Goal: Information Seeking & Learning: Learn about a topic

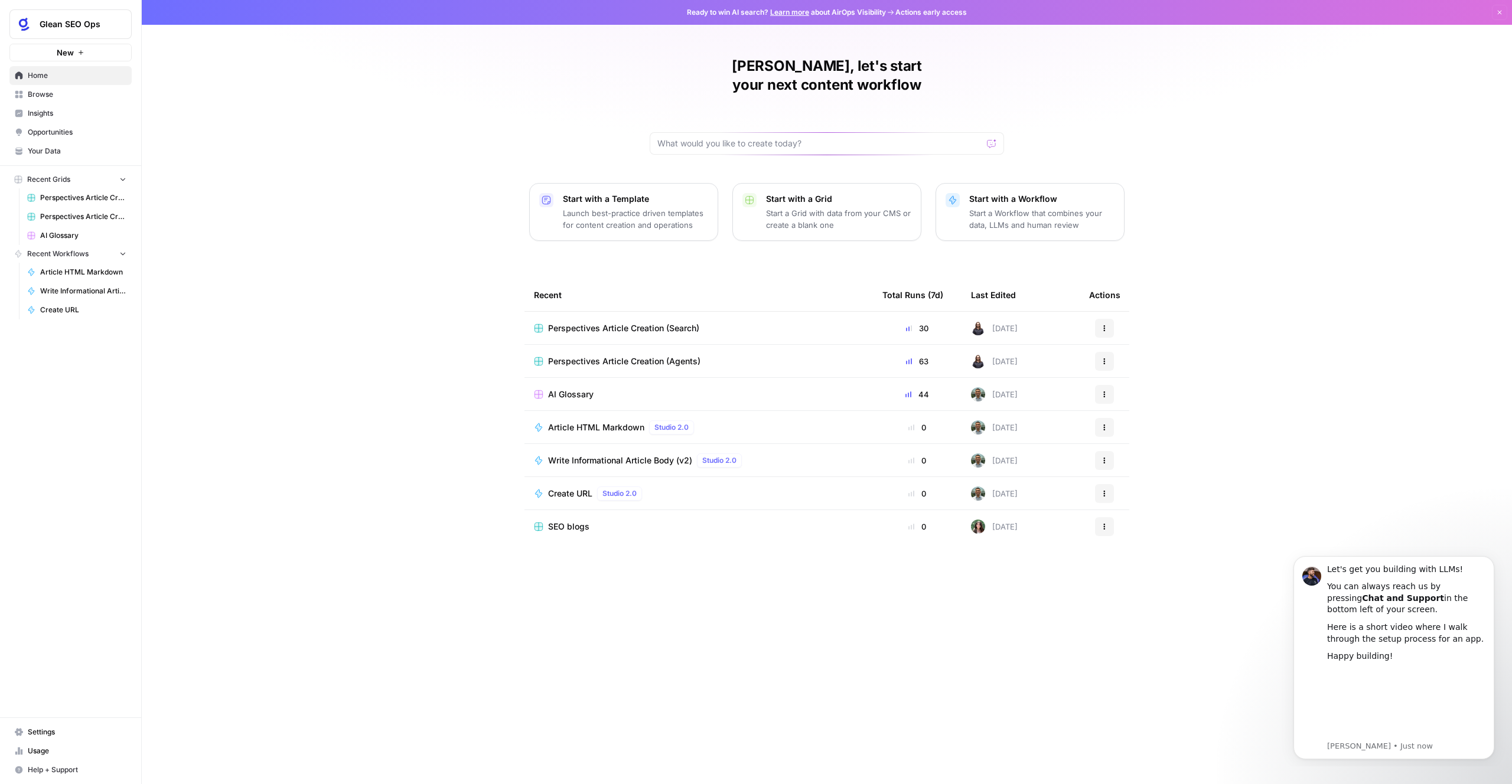
click at [659, 316] on td "Perspectives Article Creation (Search)" at bounding box center [699, 328] width 349 height 32
click at [621, 322] on span "Perspectives Article Creation (Search)" at bounding box center [624, 328] width 151 height 12
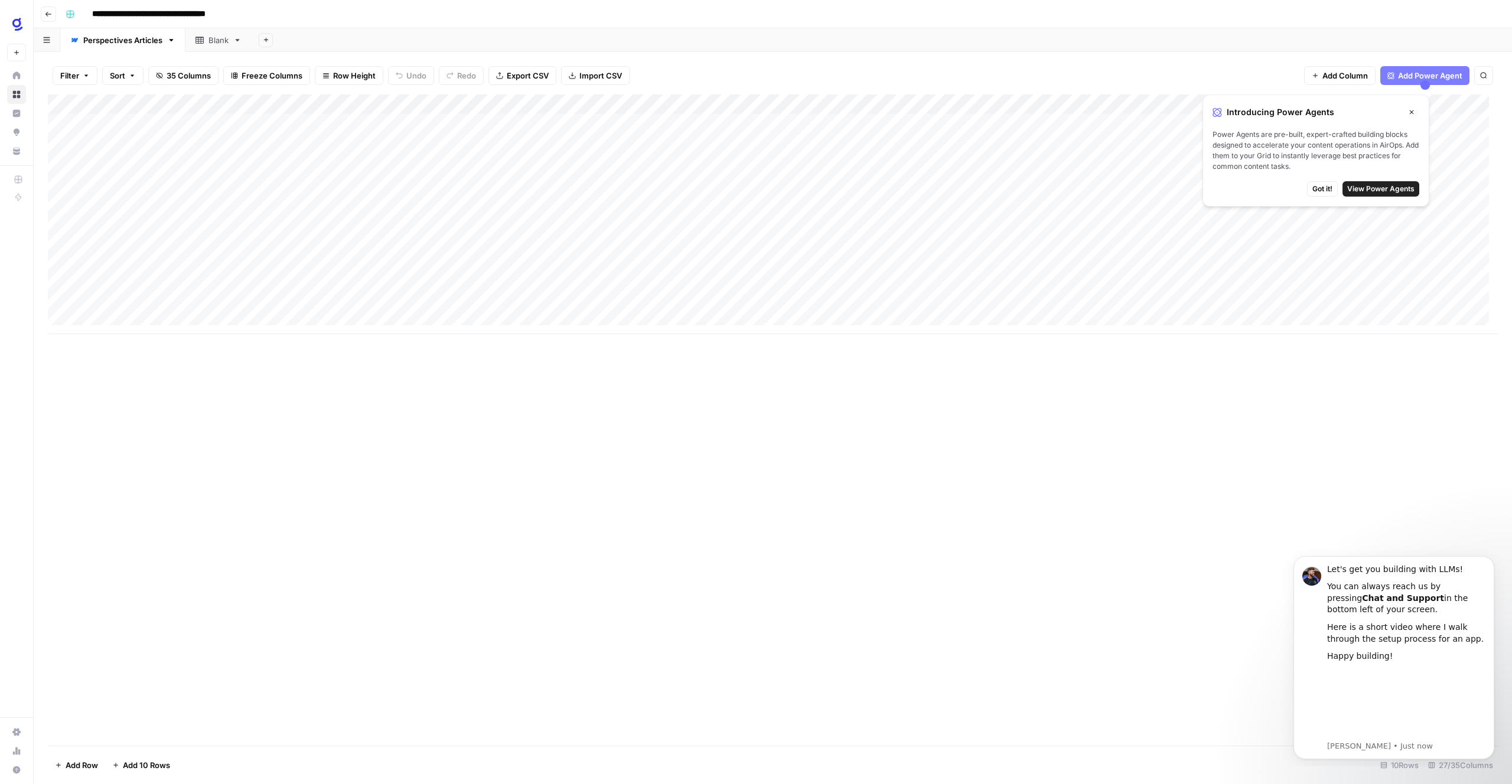
click at [1322, 190] on span "Got it!" at bounding box center [1322, 189] width 20 height 11
drag, startPoint x: 204, startPoint y: 397, endPoint x: 211, endPoint y: 393, distance: 8.1
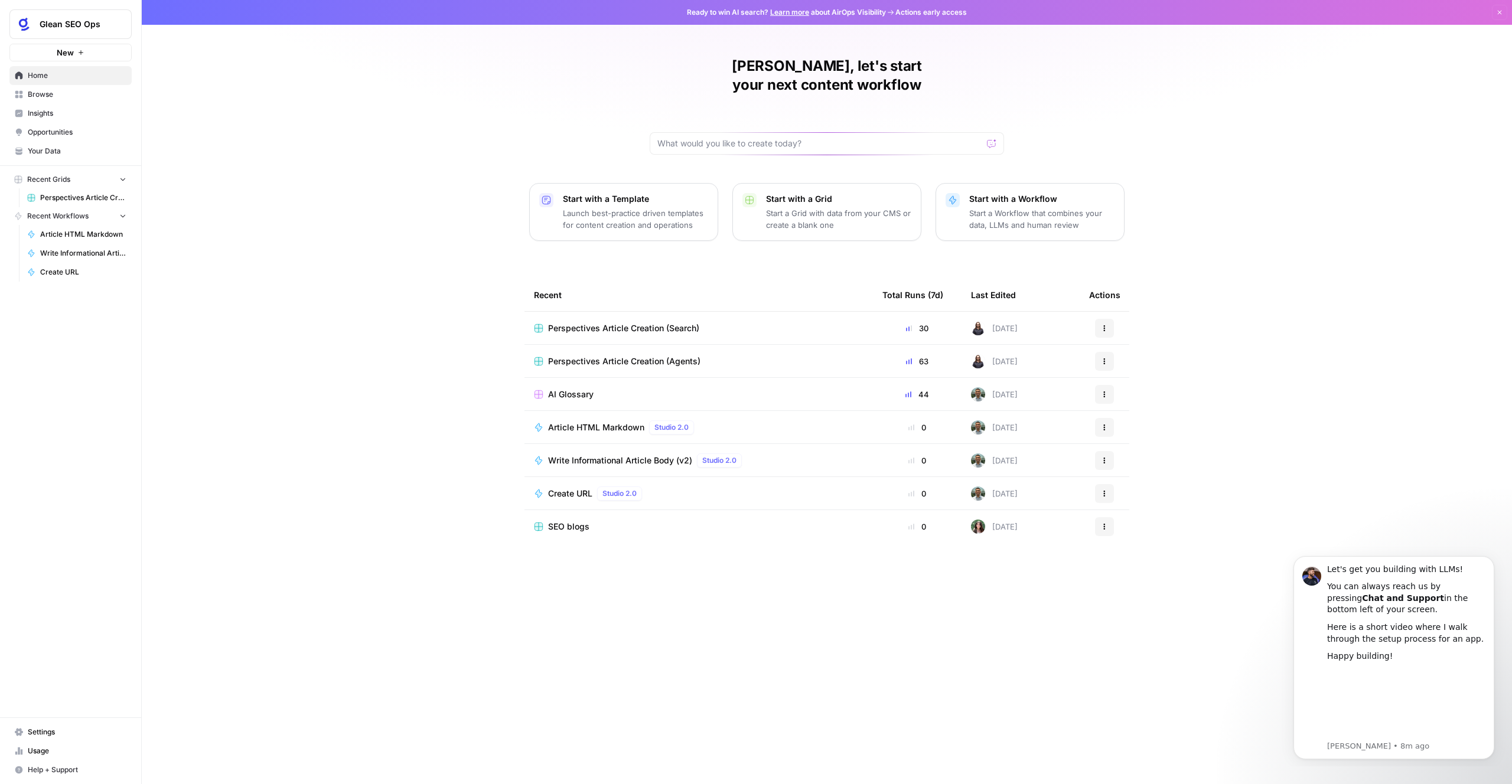
click at [627, 389] on div "AI Glossary" at bounding box center [699, 395] width 330 height 12
click at [584, 521] on span "SEO blogs" at bounding box center [569, 527] width 42 height 12
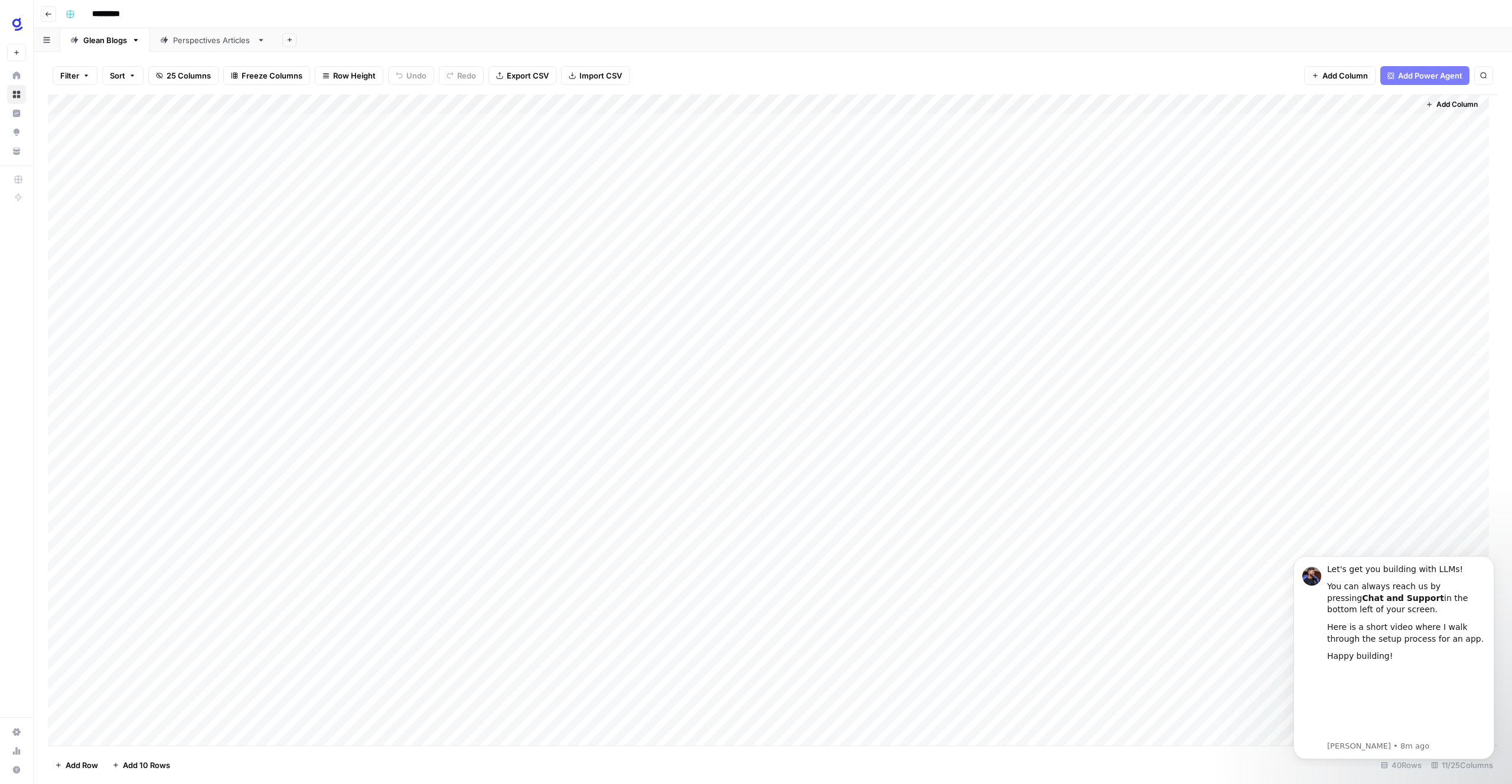
click at [45, 17] on icon "button" at bounding box center [48, 14] width 7 height 7
